Goal: Transaction & Acquisition: Obtain resource

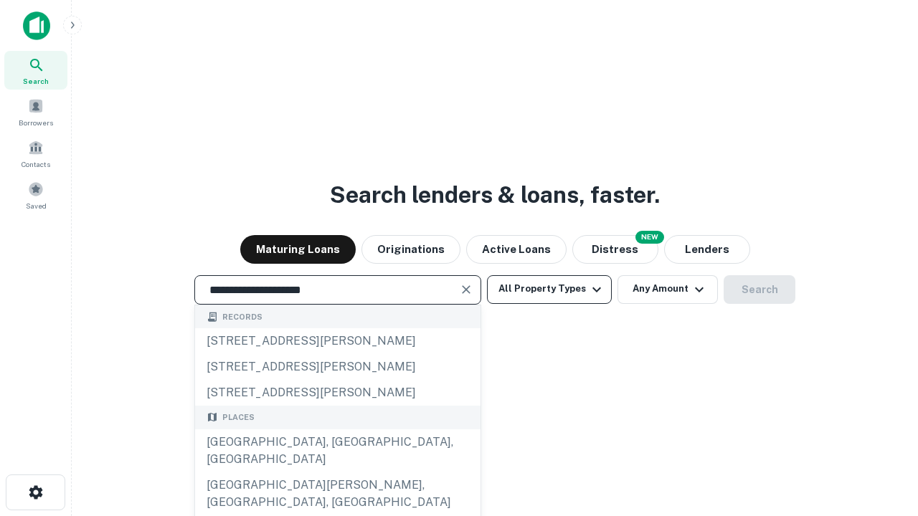
click at [337, 472] on div "[GEOGRAPHIC_DATA], [GEOGRAPHIC_DATA], [GEOGRAPHIC_DATA]" at bounding box center [337, 450] width 285 height 43
click at [549, 289] on button "All Property Types" at bounding box center [549, 289] width 125 height 29
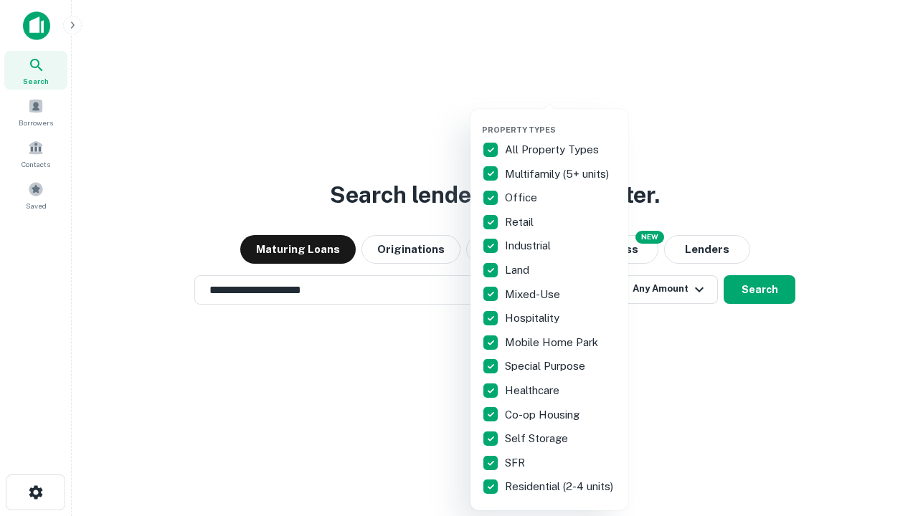
type input "**********"
click at [561, 120] on button "button" at bounding box center [561, 120] width 158 height 1
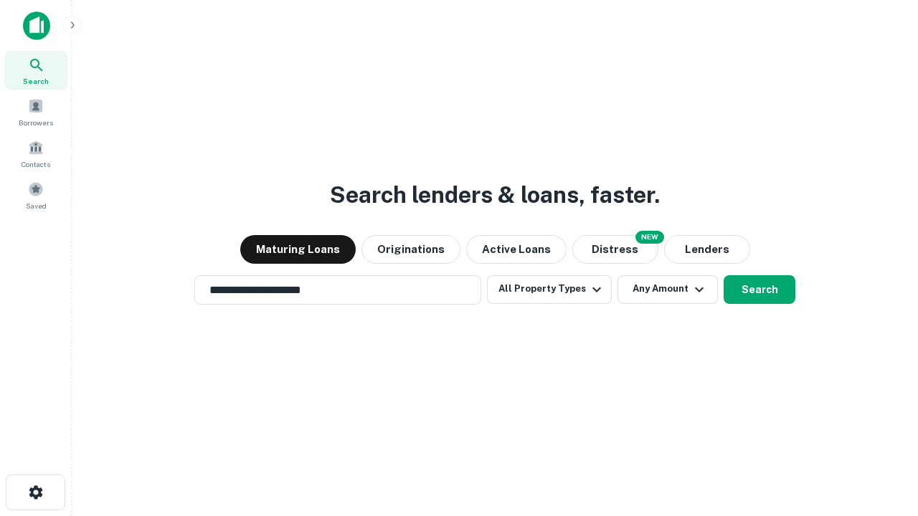
scroll to position [22, 0]
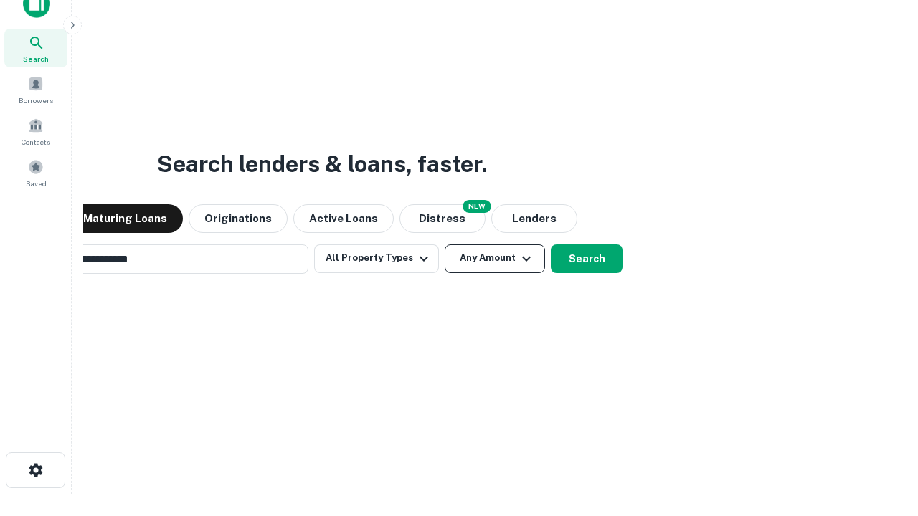
click at [444, 244] on button "Any Amount" at bounding box center [494, 258] width 100 height 29
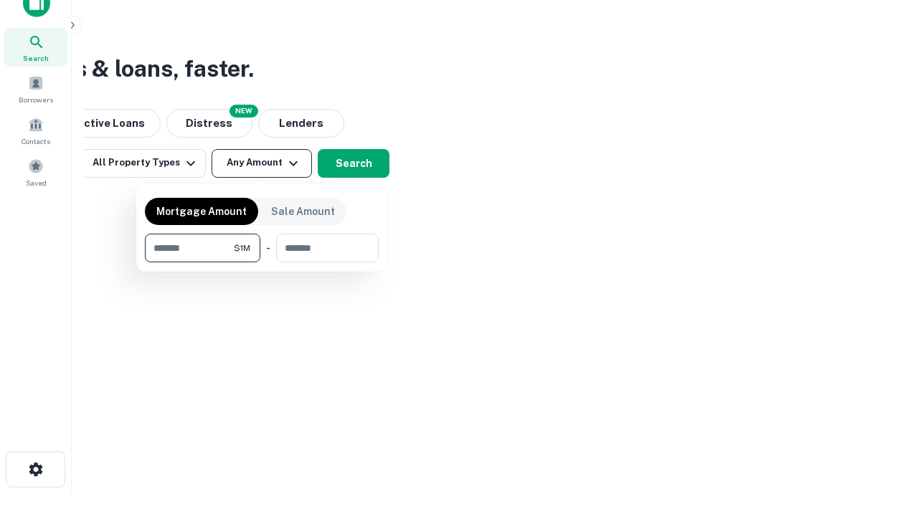
type input "*******"
click at [262, 262] on button "button" at bounding box center [262, 262] width 234 height 1
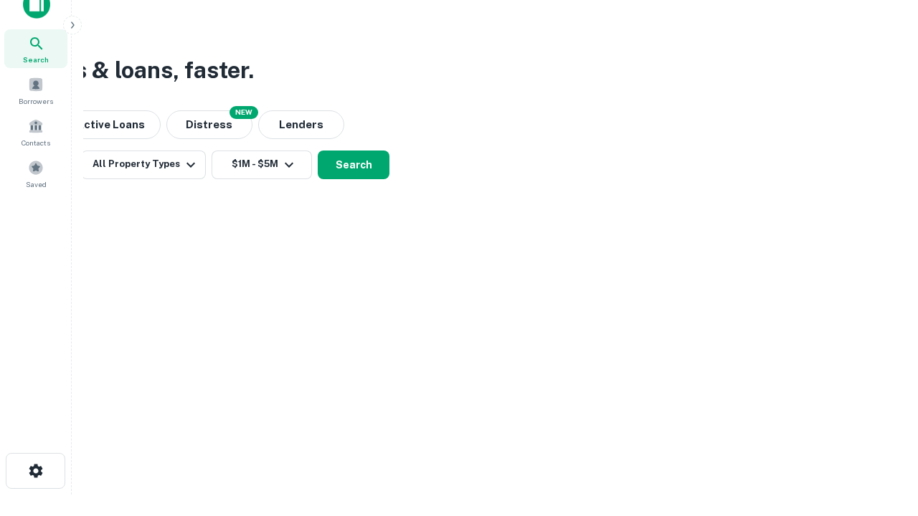
scroll to position [9, 265]
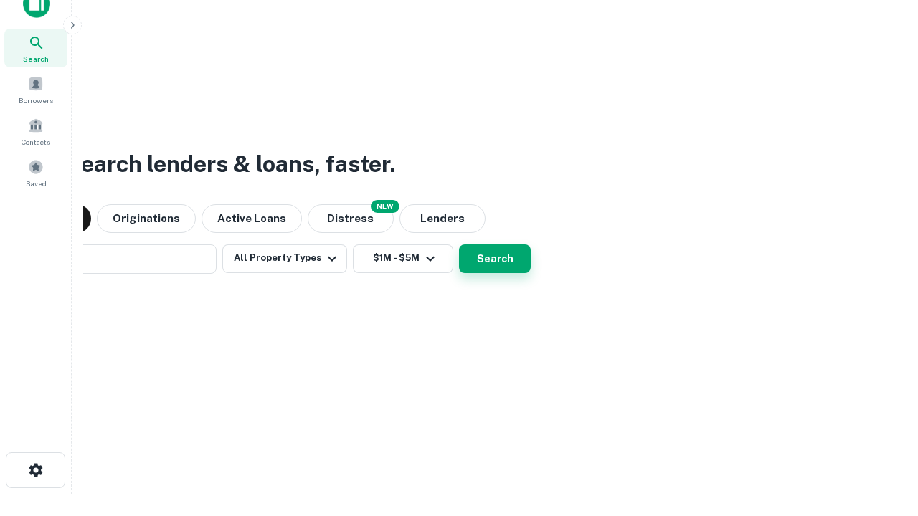
click at [459, 244] on button "Search" at bounding box center [495, 258] width 72 height 29
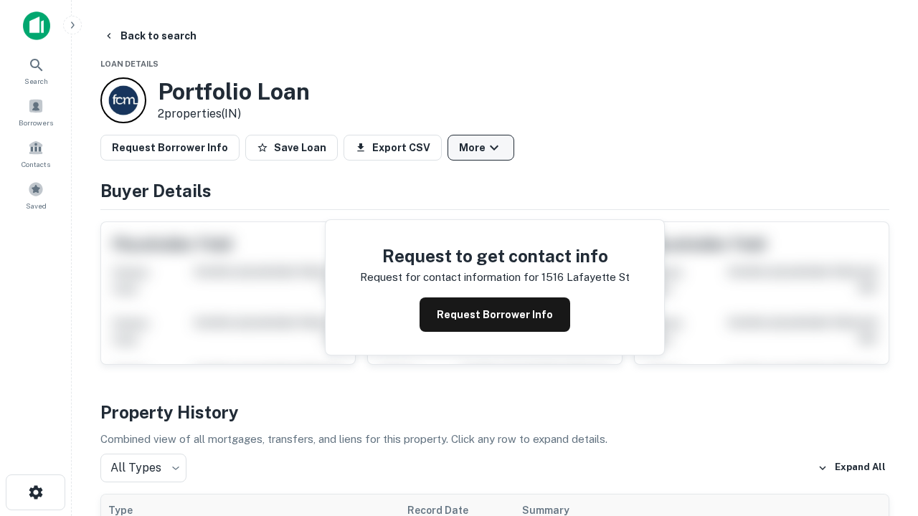
click at [480, 148] on button "More" at bounding box center [480, 148] width 67 height 26
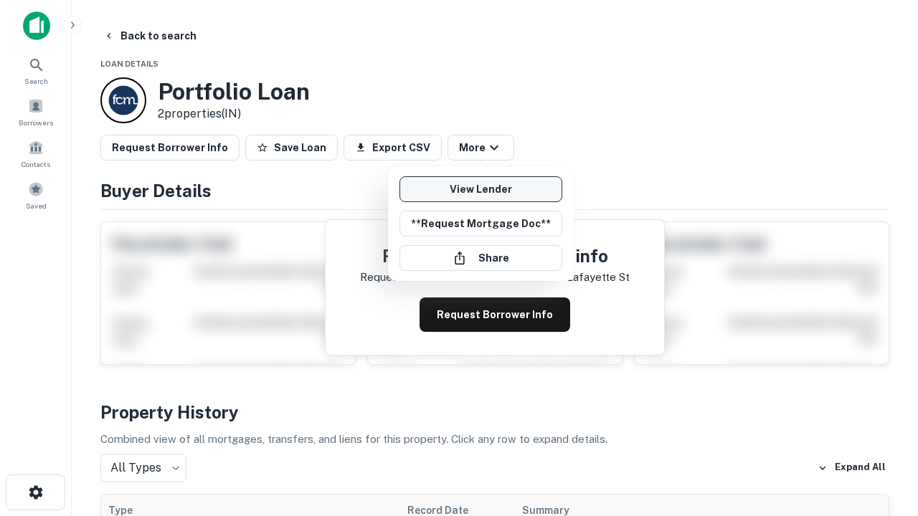
click at [480, 189] on link "View Lender" at bounding box center [480, 189] width 163 height 26
